Goal: Information Seeking & Learning: Learn about a topic

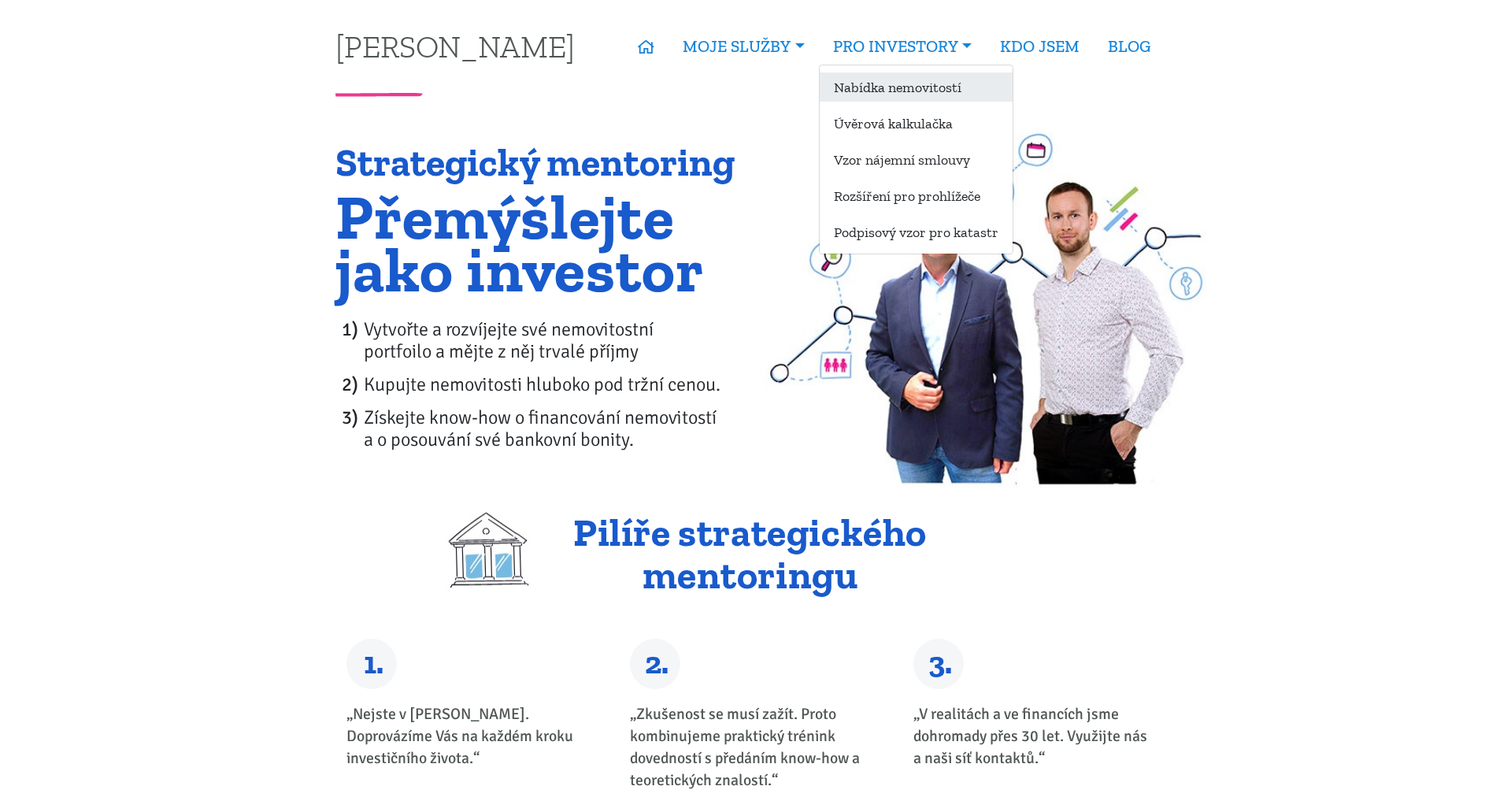
click at [869, 88] on link "Nabídka nemovitostí" at bounding box center [916, 87] width 193 height 29
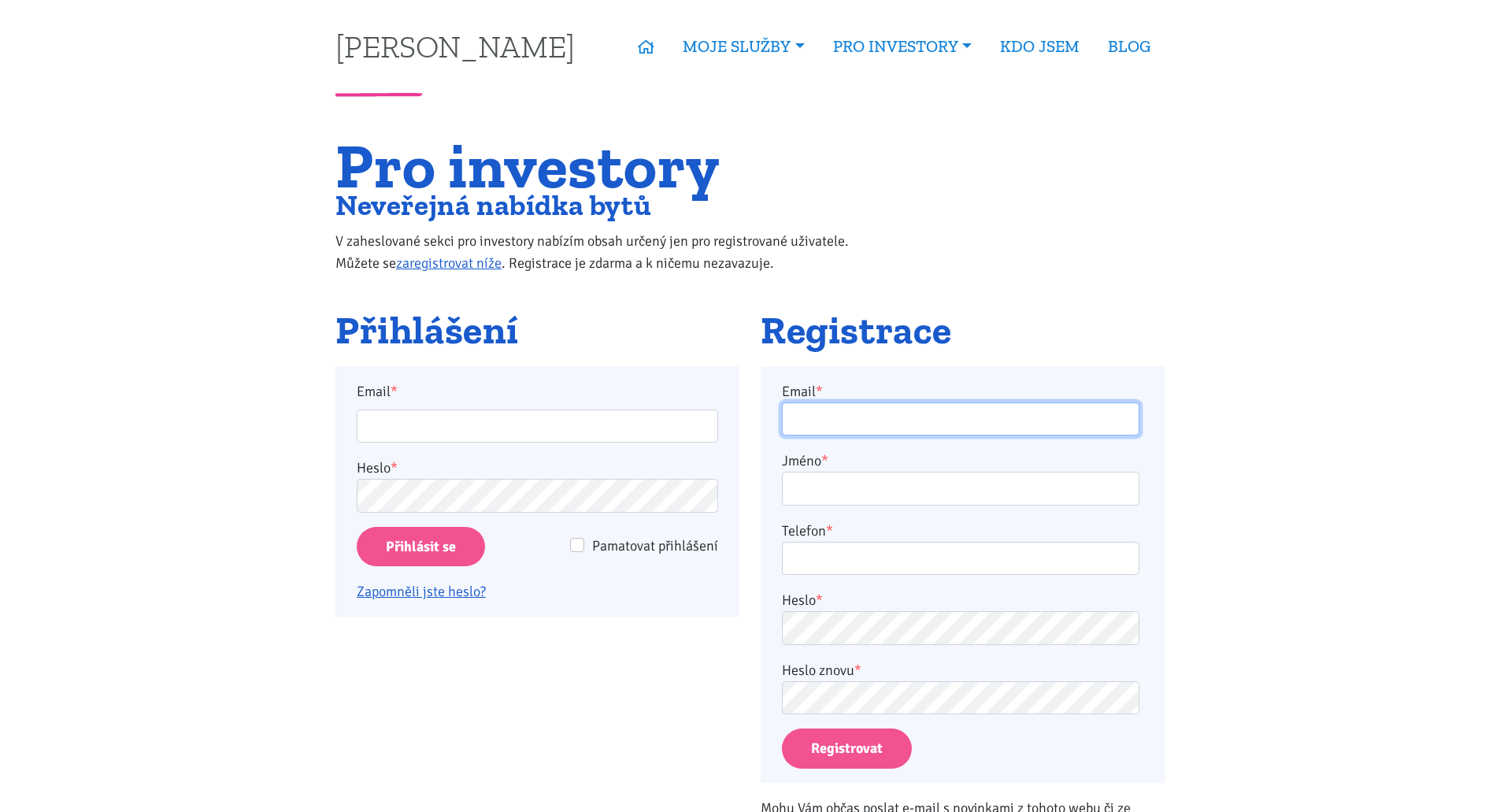
type input "peter.backo1@gmail.com"
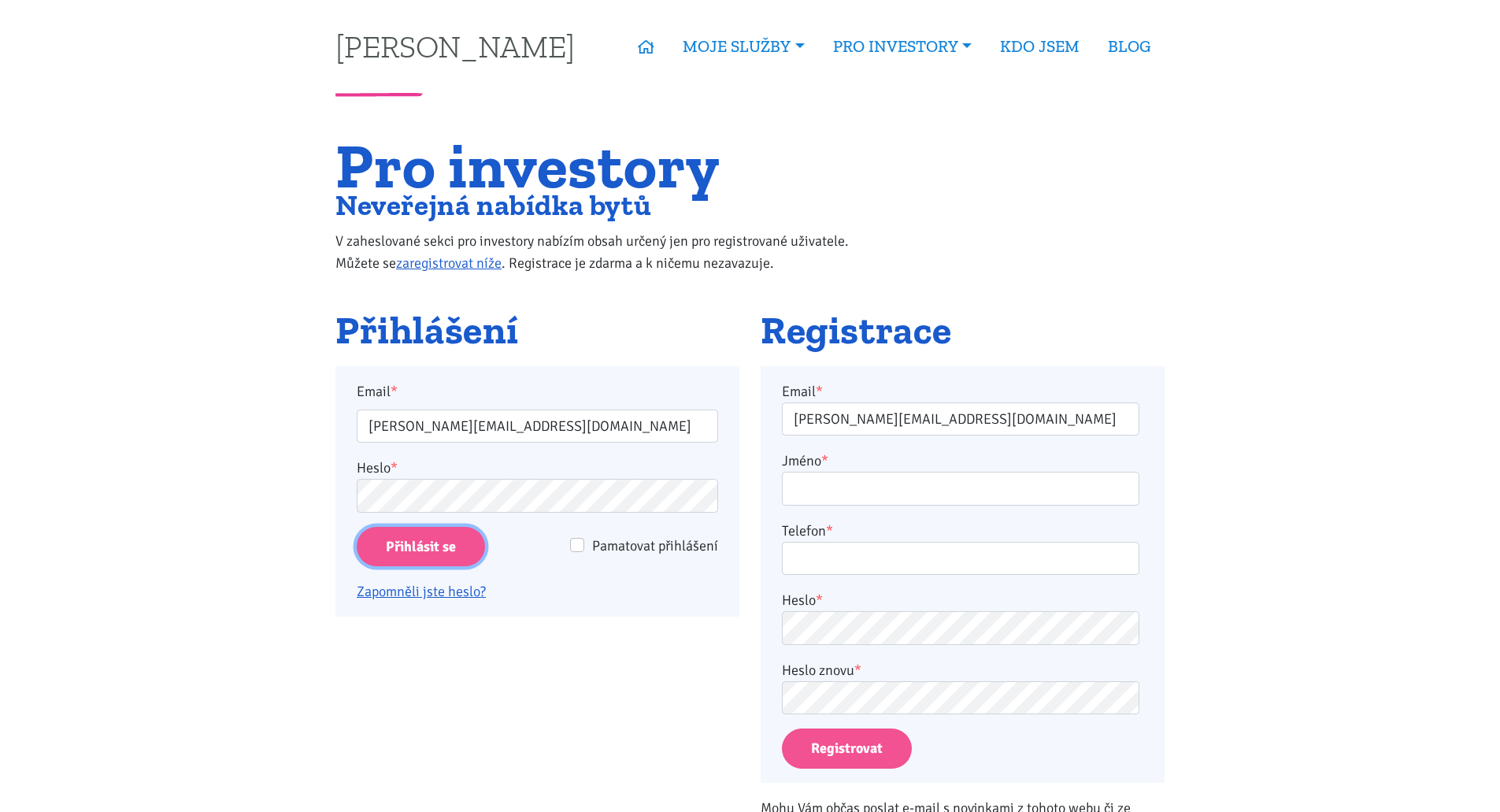
click at [436, 554] on input "Přihlásit se" at bounding box center [420, 547] width 128 height 40
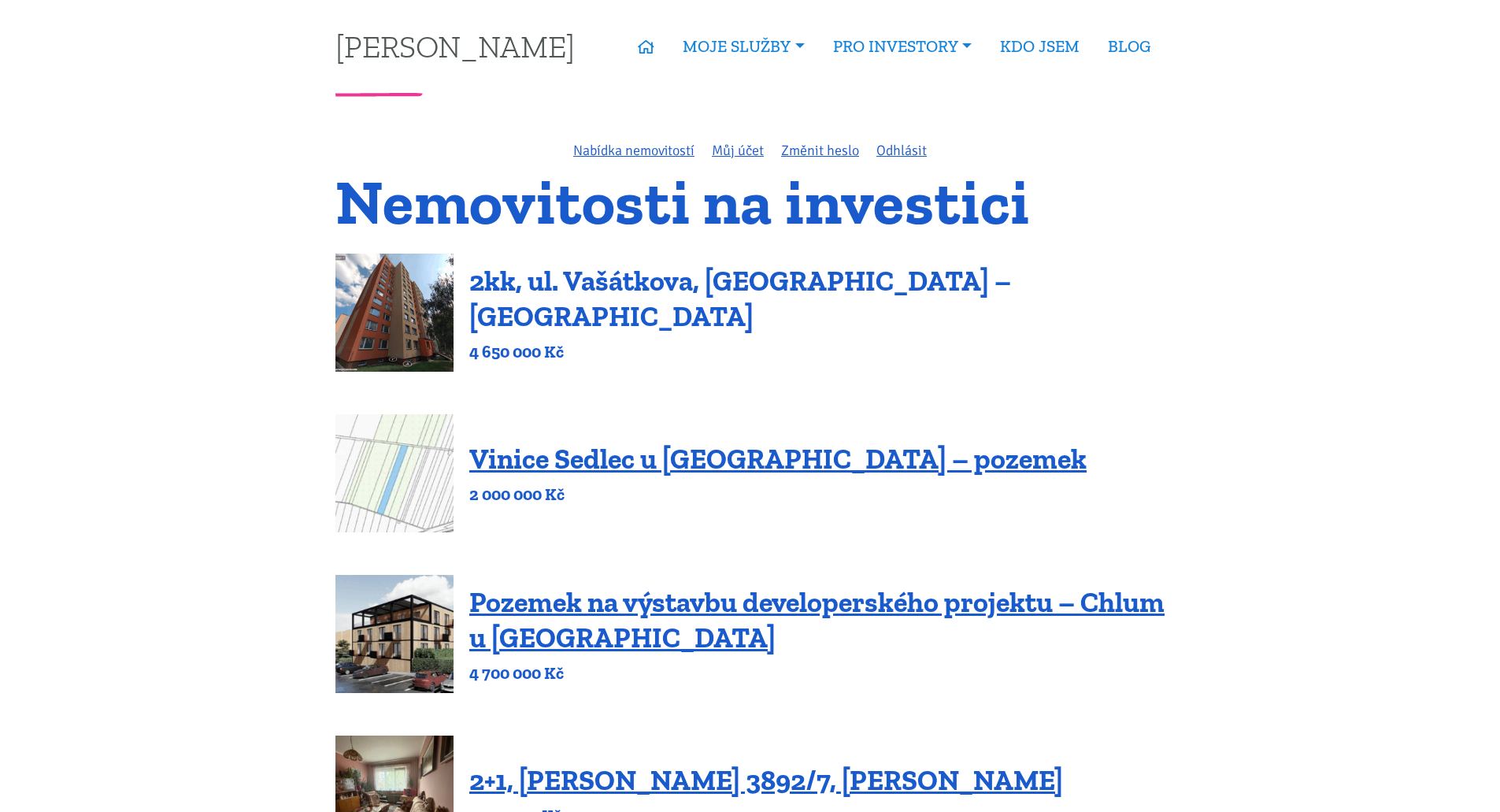
click at [597, 304] on link "2kk, ul. Vašátkova, [GEOGRAPHIC_DATA] – [GEOGRAPHIC_DATA]" at bounding box center [740, 298] width 542 height 69
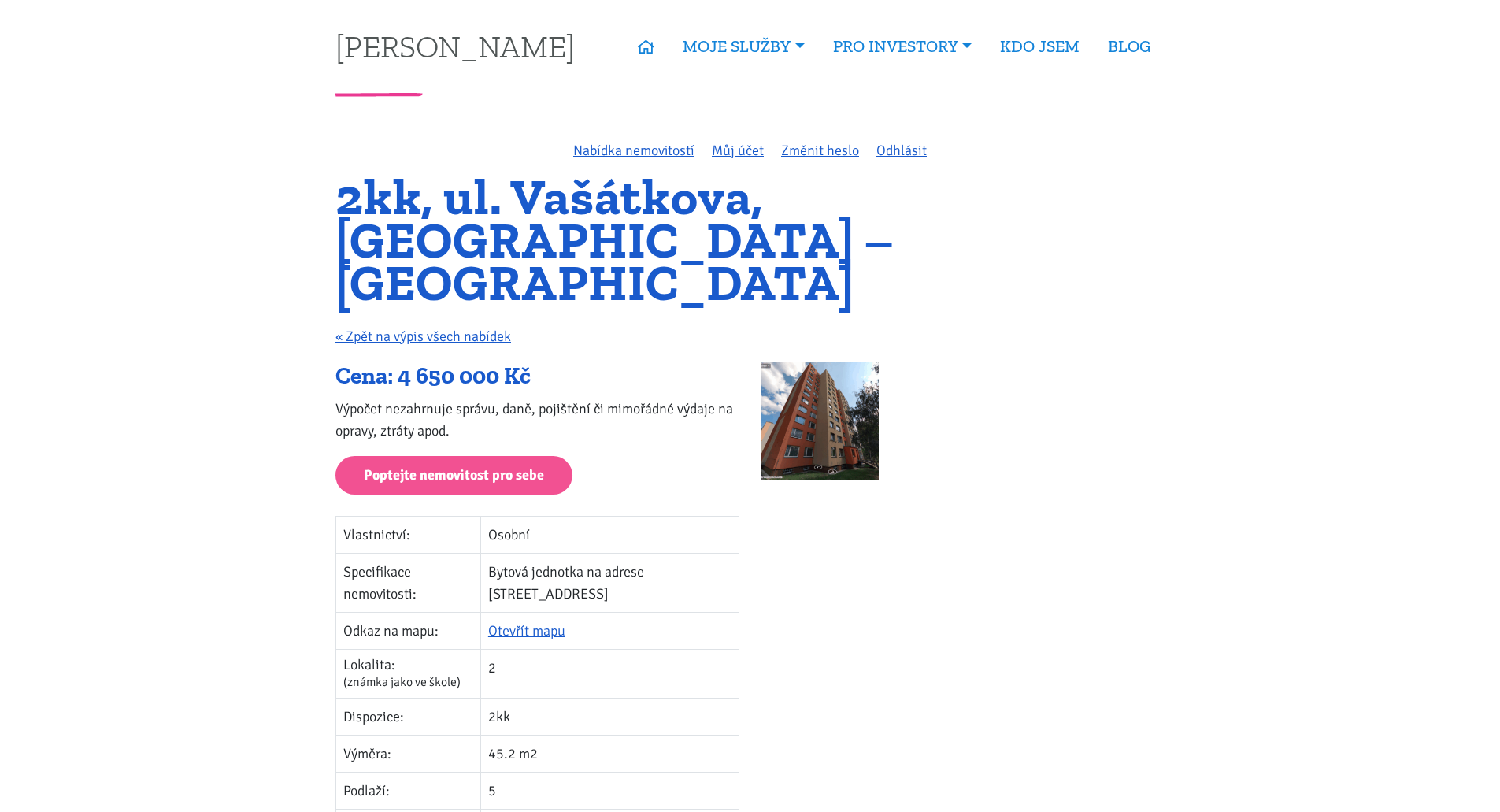
click at [813, 377] on img at bounding box center [819, 419] width 118 height 118
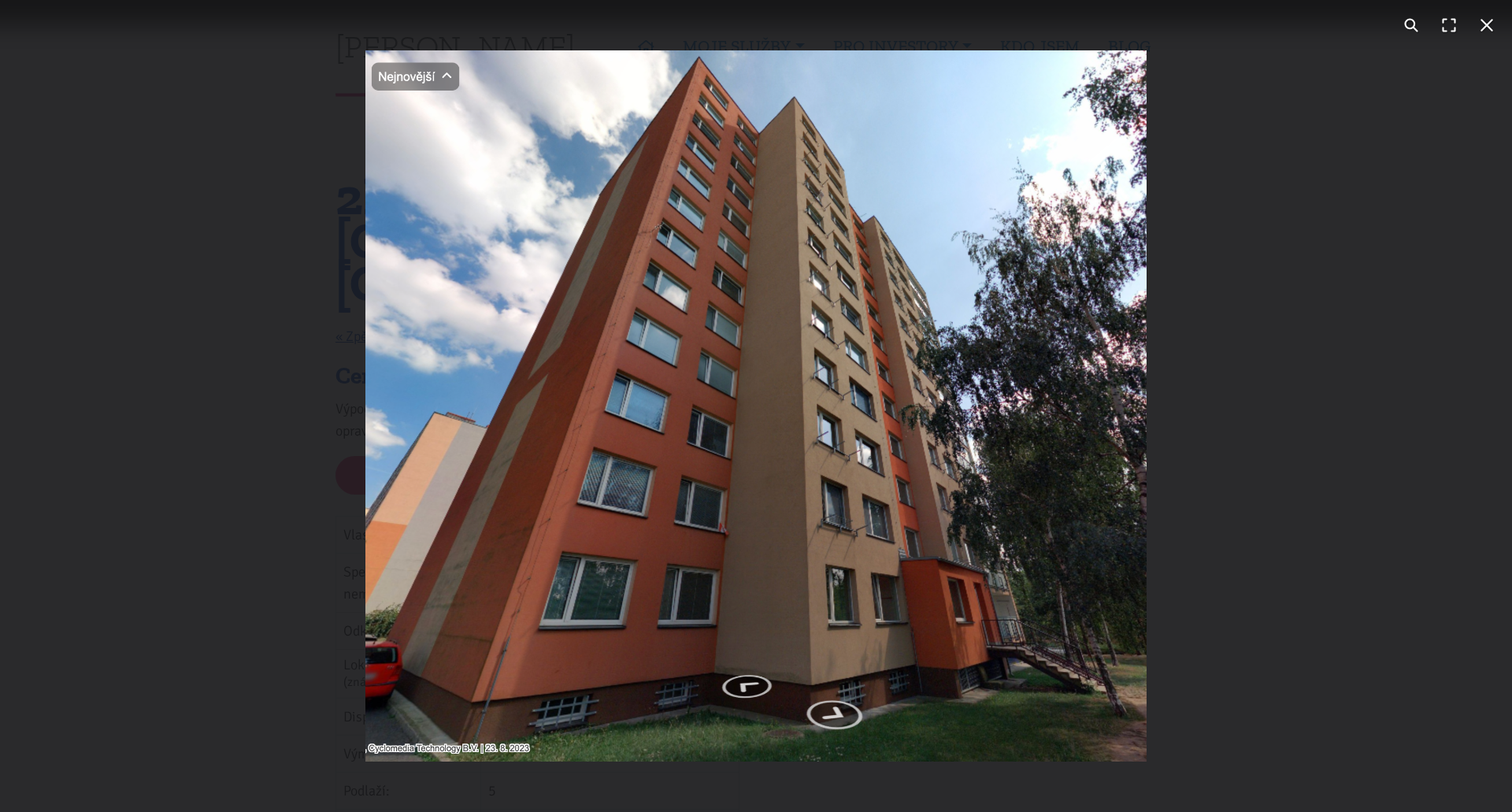
click at [1488, 33] on button "You can close this modal content with the ESC key" at bounding box center [1486, 25] width 37 height 37
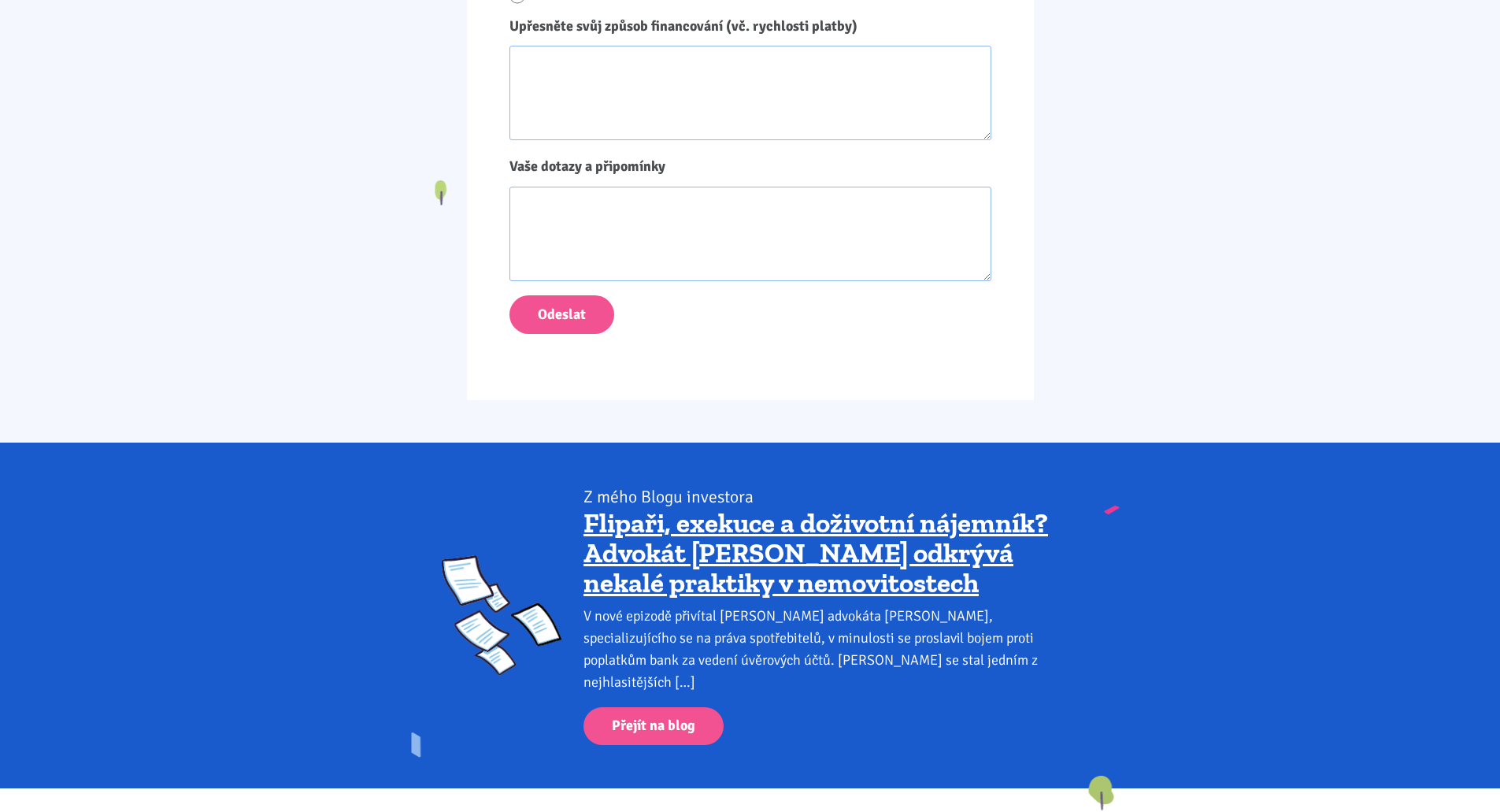
scroll to position [1436, 0]
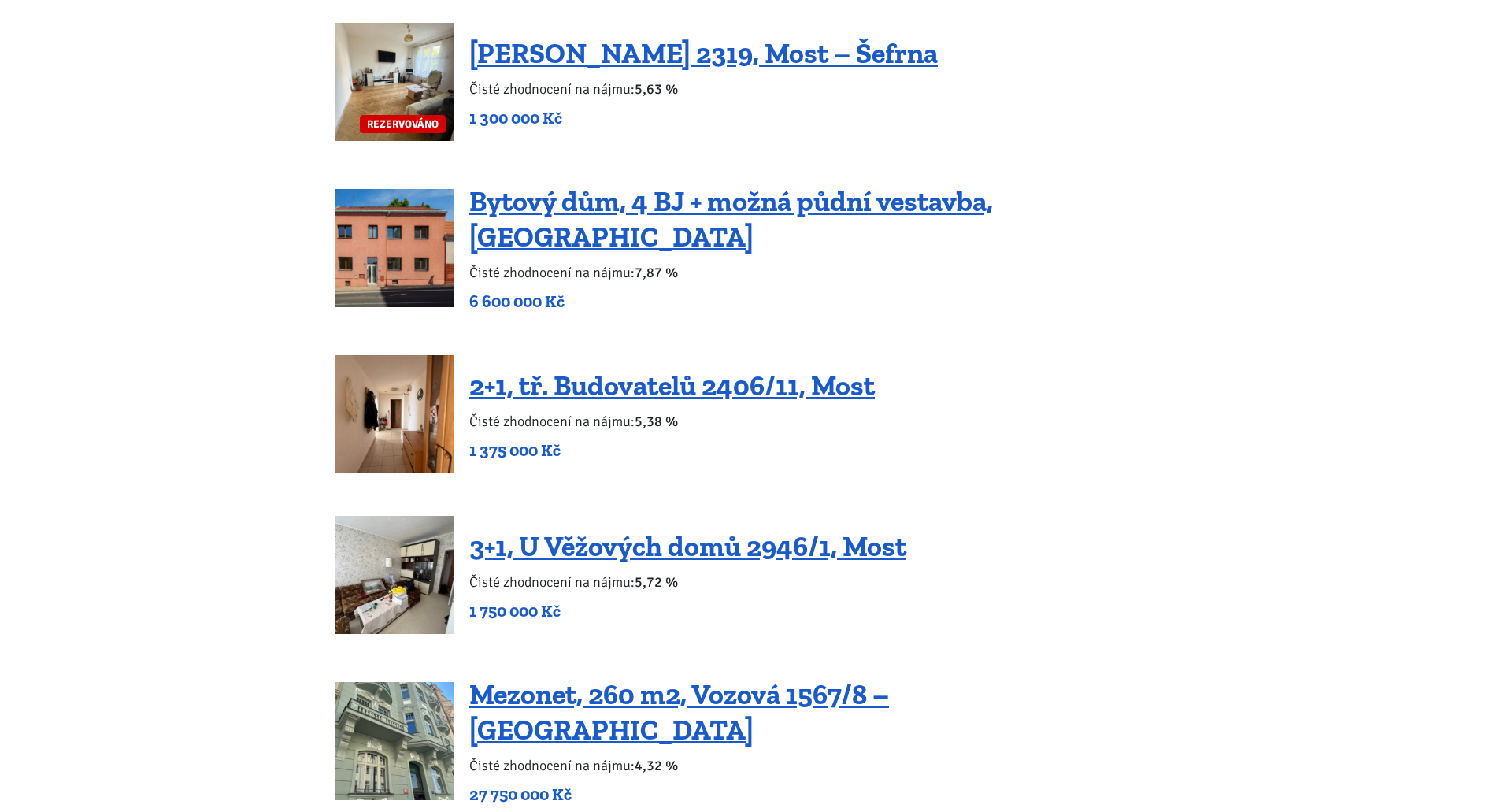
scroll to position [1496, 0]
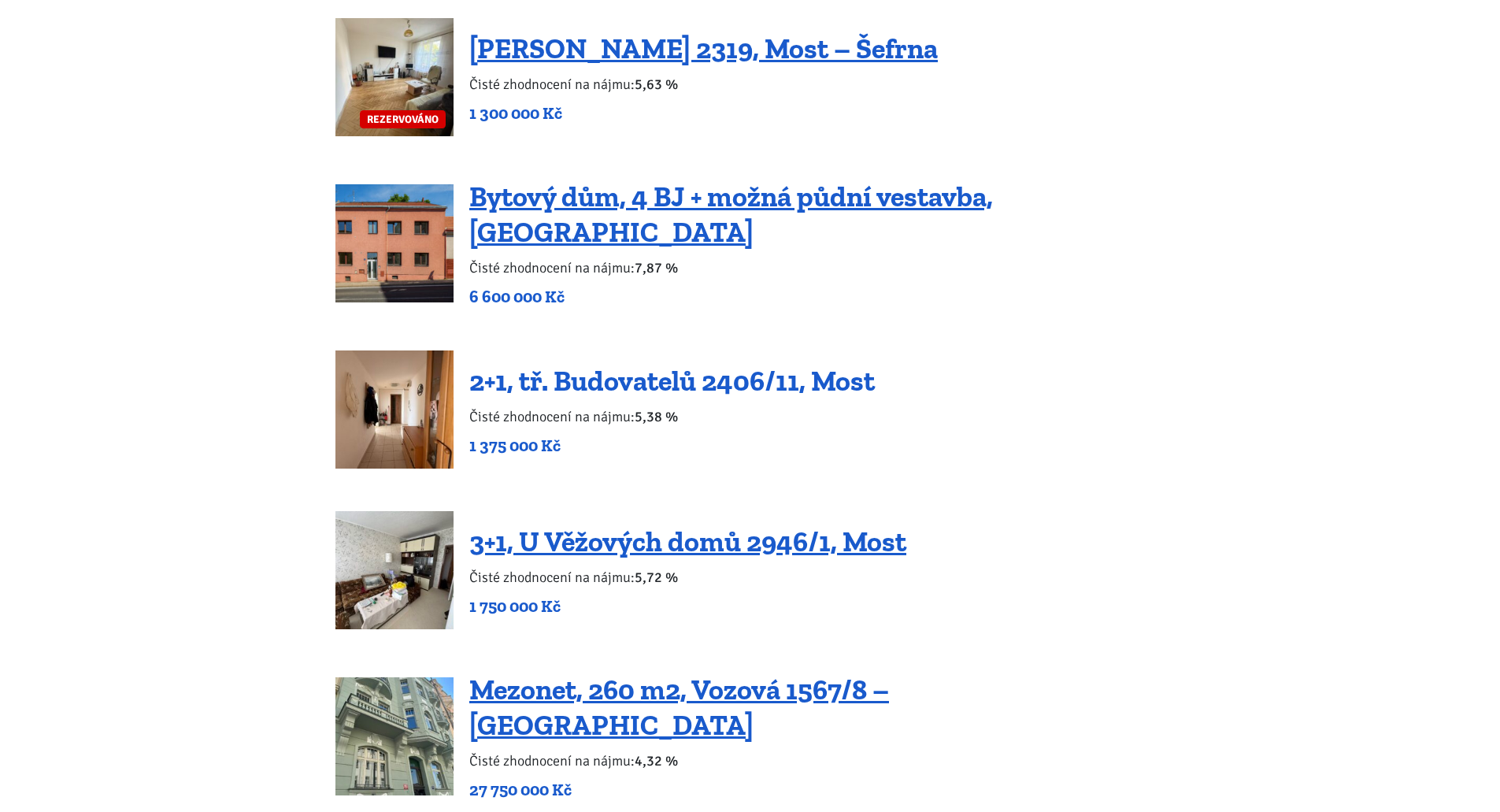
click at [668, 368] on link "2+1, tř. Budovatelů 2406/11, Most" at bounding box center [671, 380] width 405 height 34
